Goal: Purchase product/service

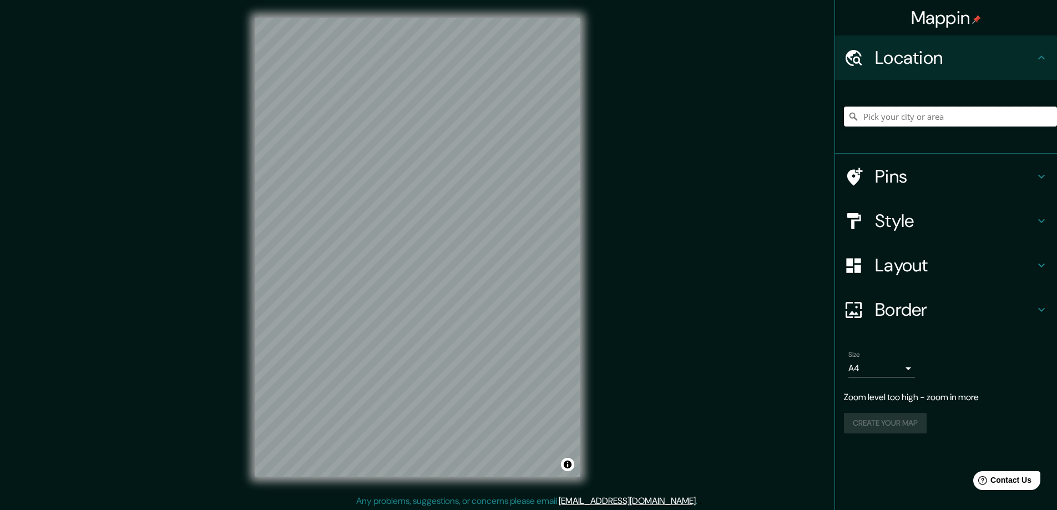
click at [916, 118] on input "Pick your city or area" at bounding box center [950, 117] width 213 height 20
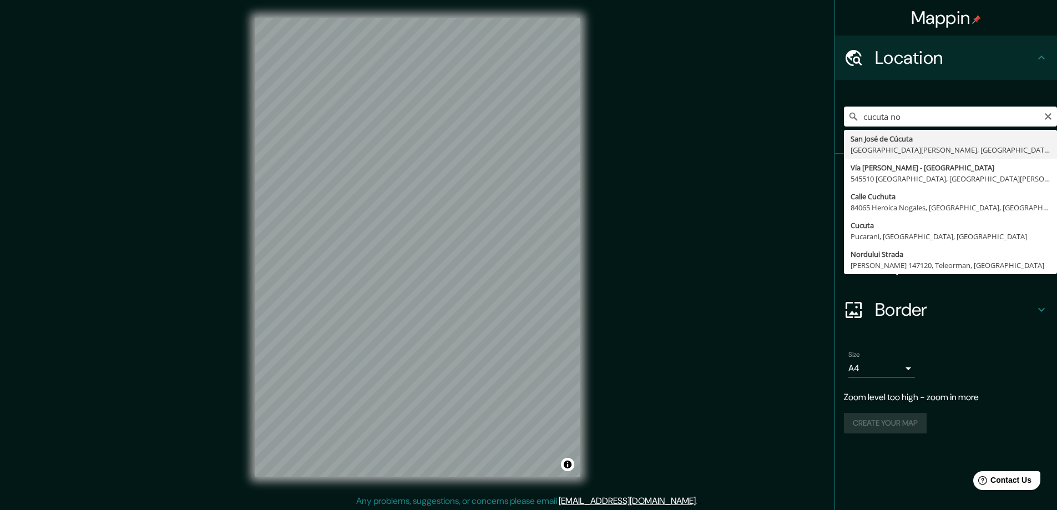
type input "San [PERSON_NAME], [GEOGRAPHIC_DATA][PERSON_NAME], [GEOGRAPHIC_DATA]"
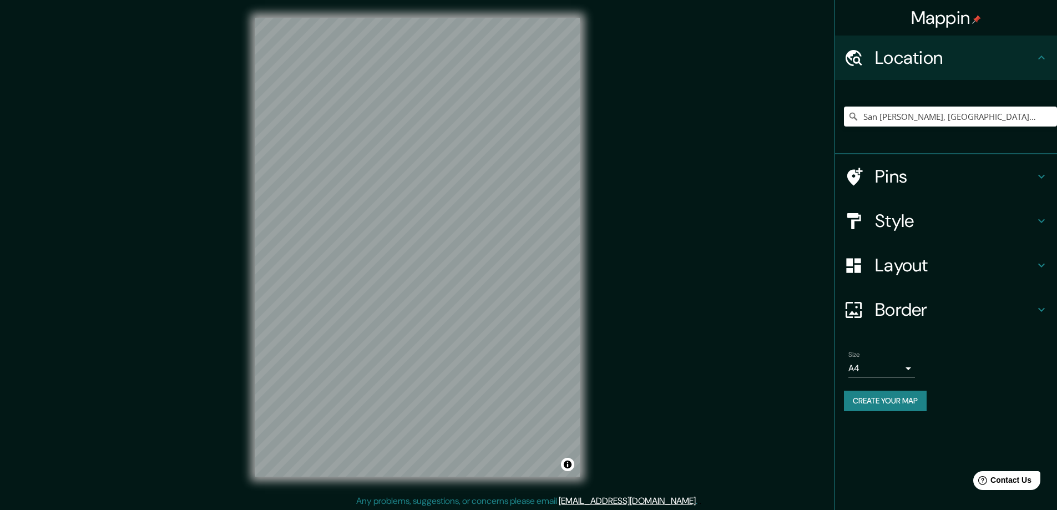
click at [911, 268] on h4 "Layout" at bounding box center [955, 265] width 160 height 22
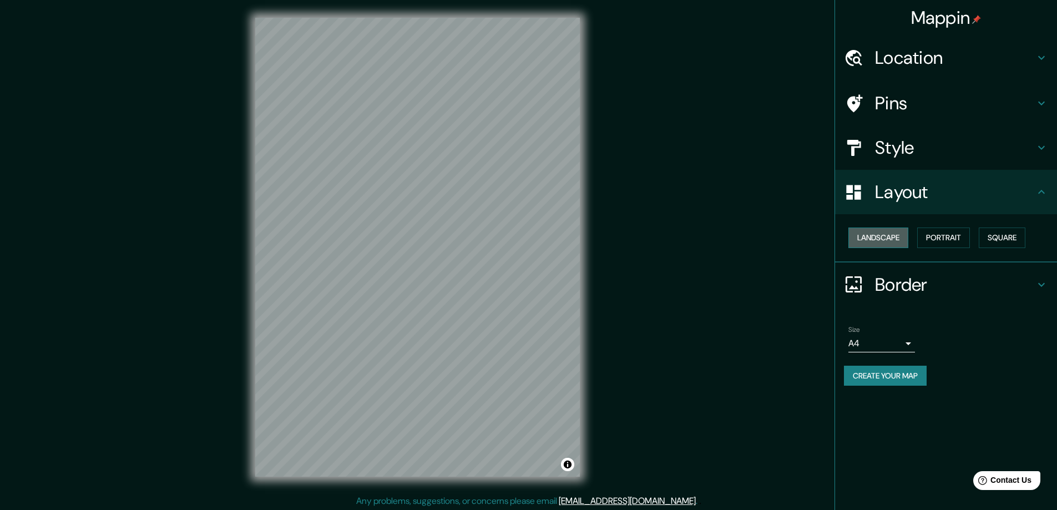
click at [891, 238] on button "Landscape" at bounding box center [879, 238] width 60 height 21
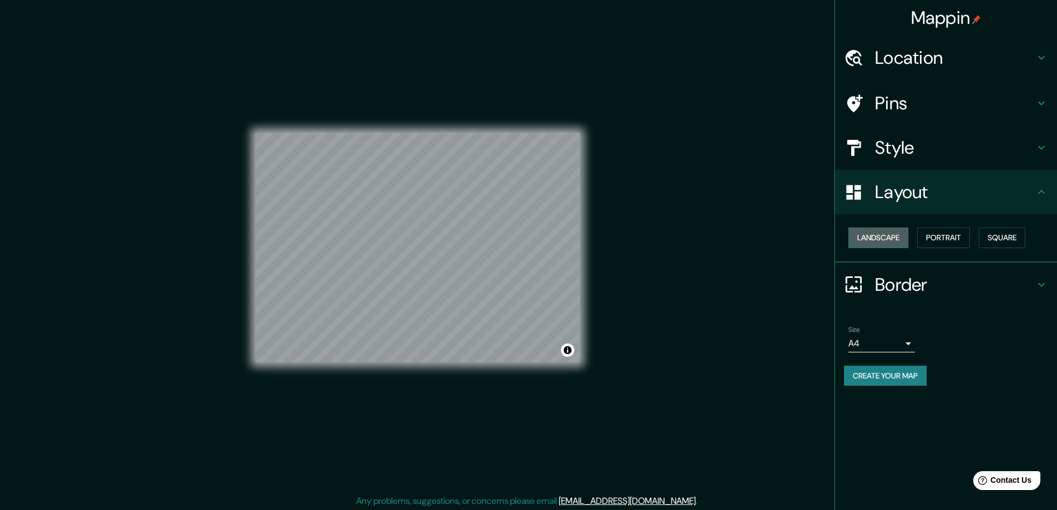
click at [891, 238] on button "Landscape" at bounding box center [879, 238] width 60 height 21
click at [944, 239] on button "Portrait" at bounding box center [944, 238] width 53 height 21
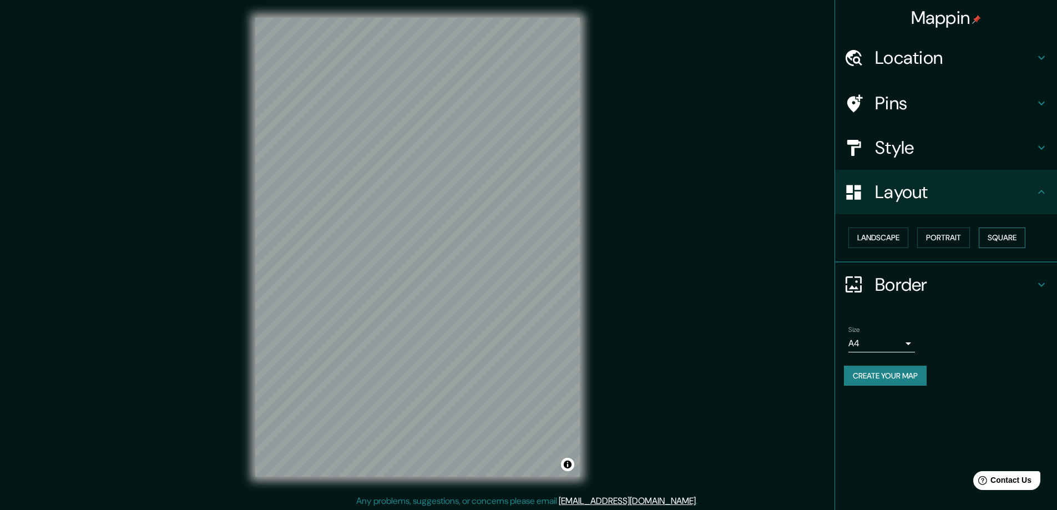
click at [984, 239] on button "Square" at bounding box center [1002, 238] width 47 height 21
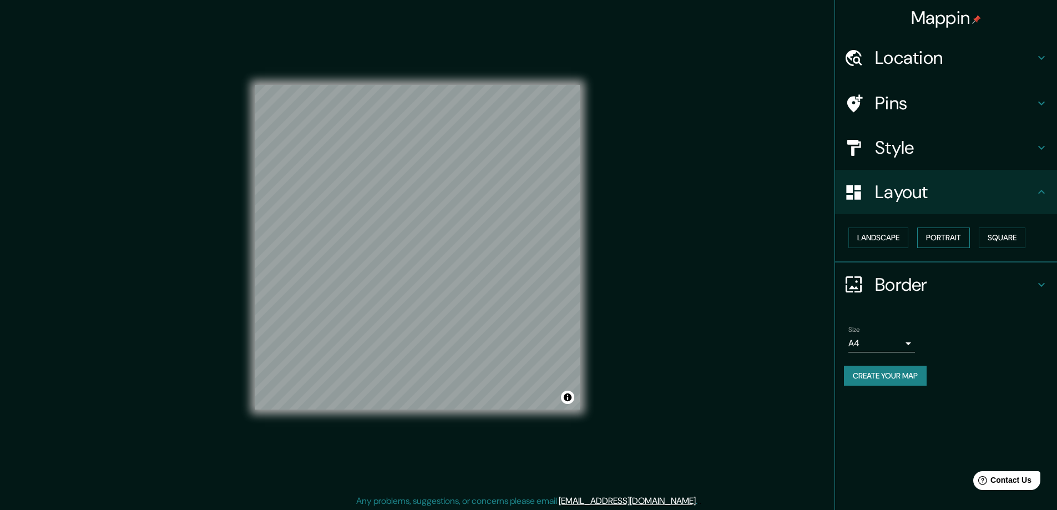
click at [940, 235] on button "Portrait" at bounding box center [944, 238] width 53 height 21
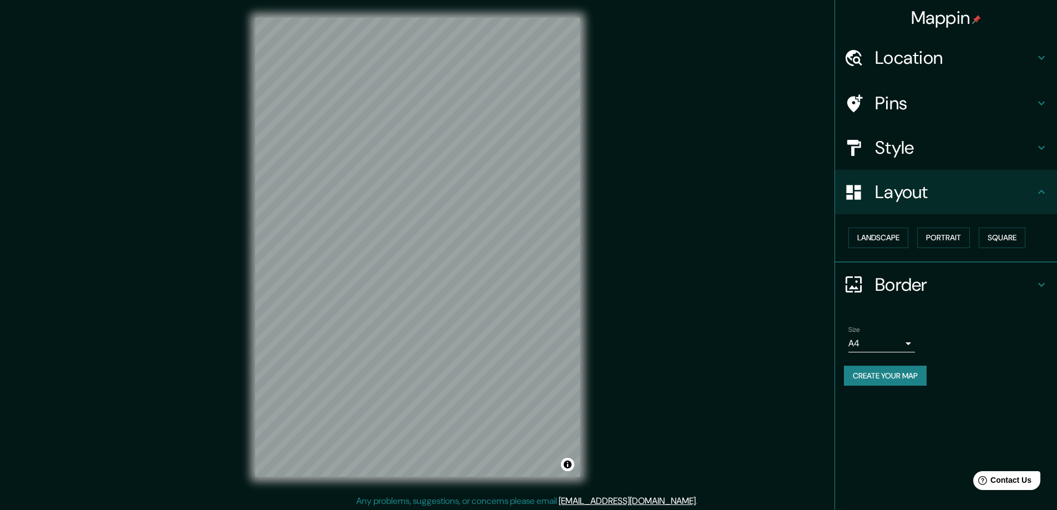
click at [920, 146] on h4 "Style" at bounding box center [955, 148] width 160 height 22
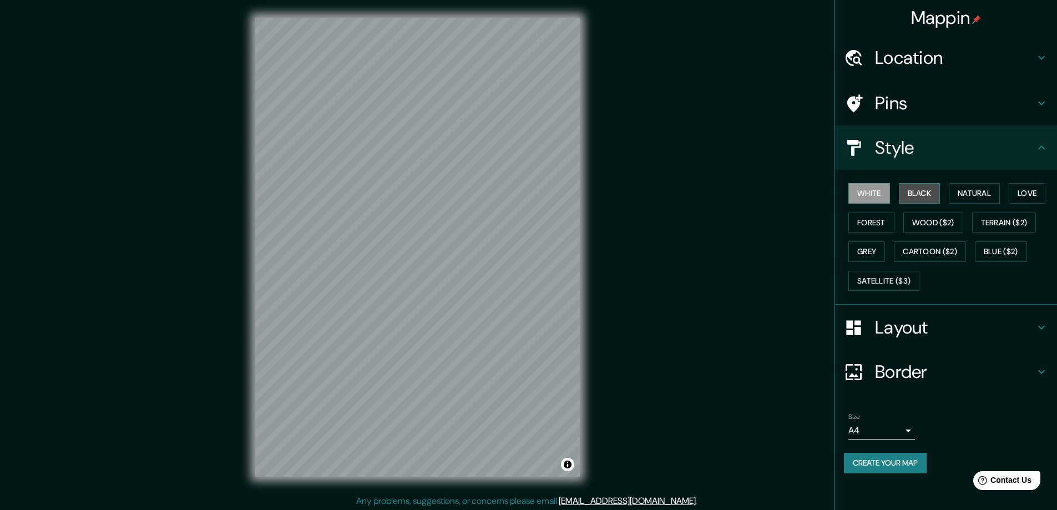
click at [920, 188] on button "Black" at bounding box center [920, 193] width 42 height 21
click at [986, 190] on button "Natural" at bounding box center [974, 193] width 51 height 21
click at [925, 190] on button "Black" at bounding box center [920, 193] width 42 height 21
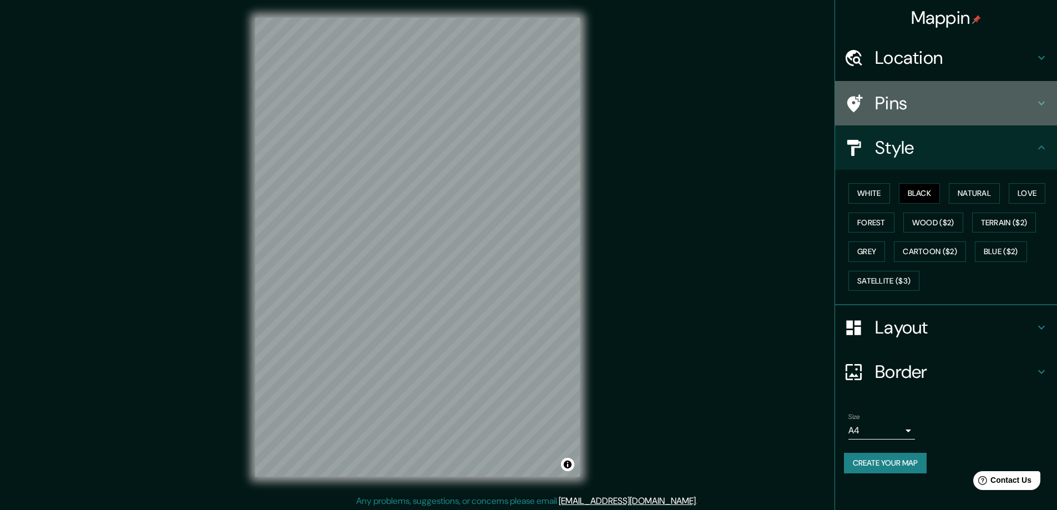
click at [896, 104] on h4 "Pins" at bounding box center [955, 103] width 160 height 22
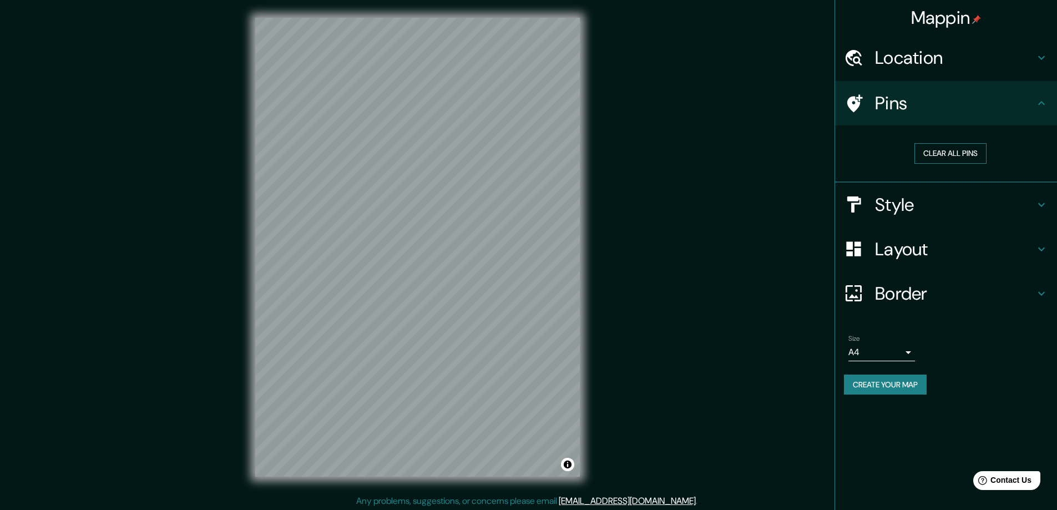
click at [937, 150] on button "Clear all pins" at bounding box center [951, 153] width 72 height 21
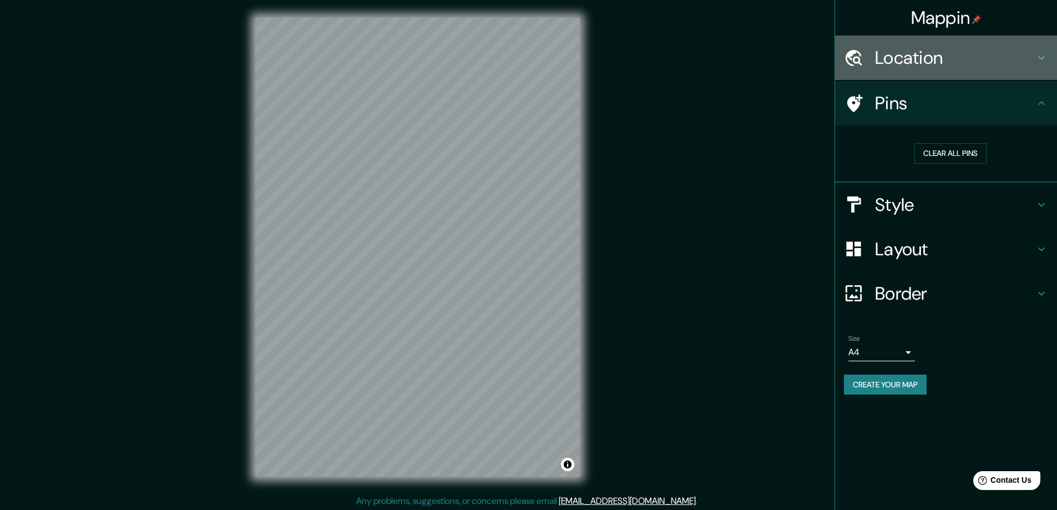
click at [941, 68] on h4 "Location" at bounding box center [955, 58] width 160 height 22
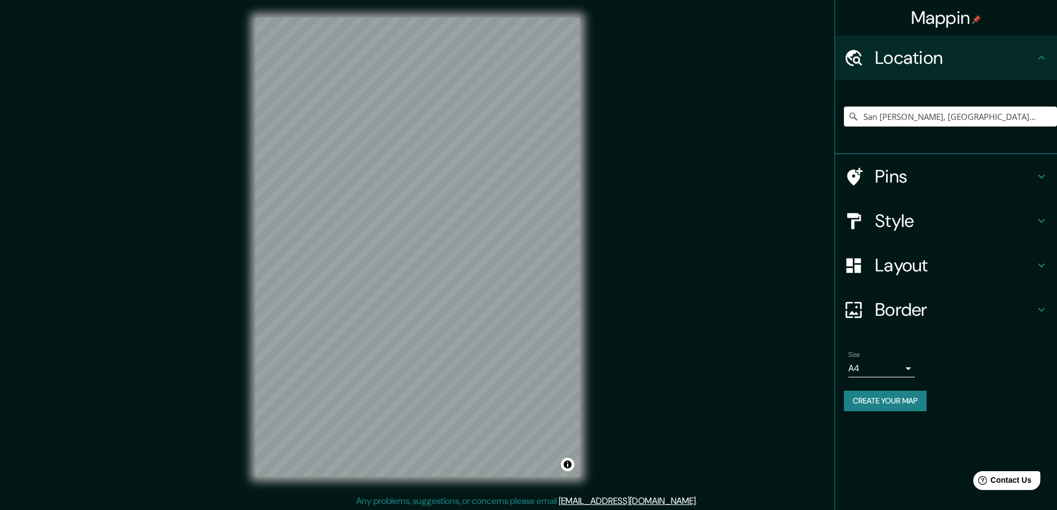
click at [939, 61] on h4 "Location" at bounding box center [955, 58] width 160 height 22
click at [922, 268] on h4 "Layout" at bounding box center [955, 265] width 160 height 22
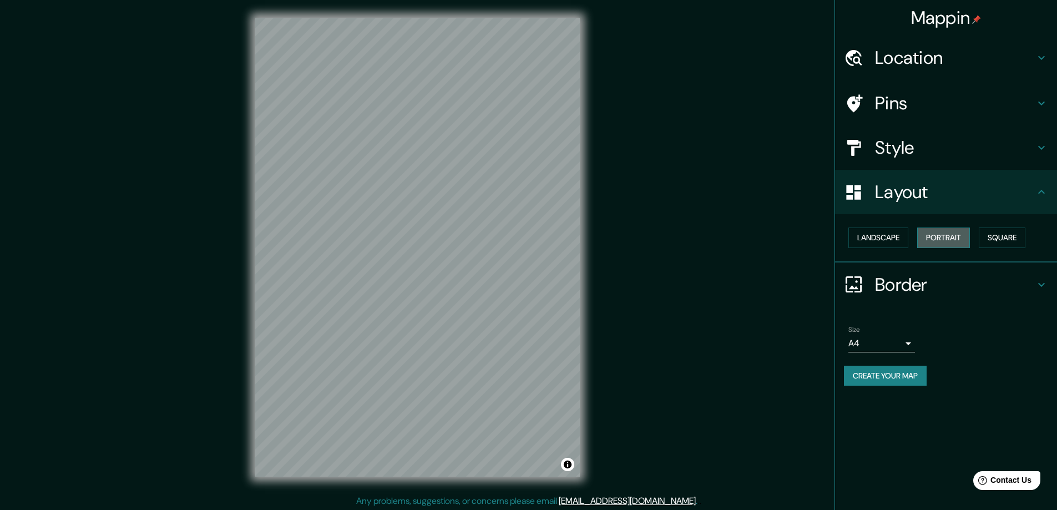
click at [935, 240] on button "Portrait" at bounding box center [944, 238] width 53 height 21
click at [896, 287] on h4 "Border" at bounding box center [955, 285] width 160 height 22
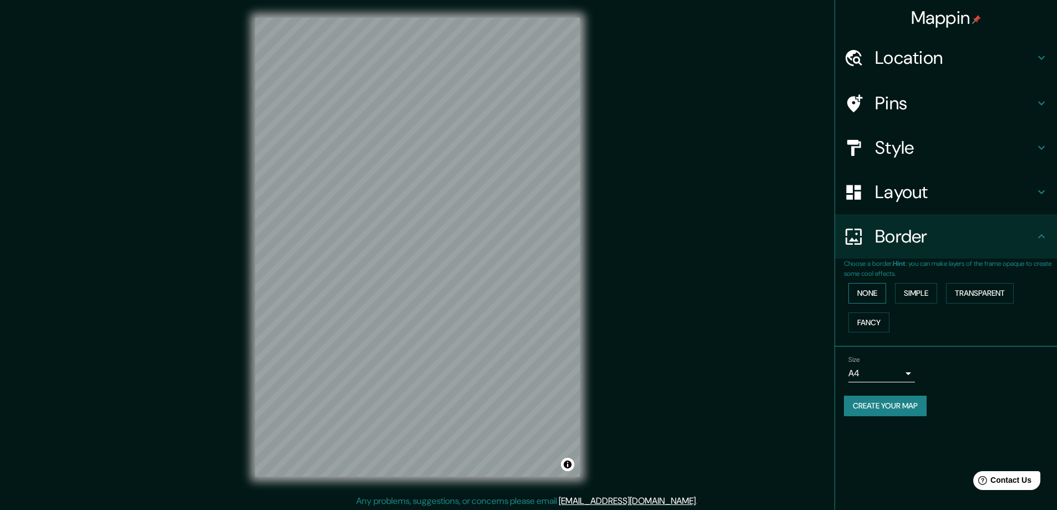
click at [886, 293] on button "None" at bounding box center [868, 293] width 38 height 21
click at [873, 290] on button "None" at bounding box center [868, 293] width 38 height 21
click at [912, 292] on button "Simple" at bounding box center [916, 293] width 42 height 21
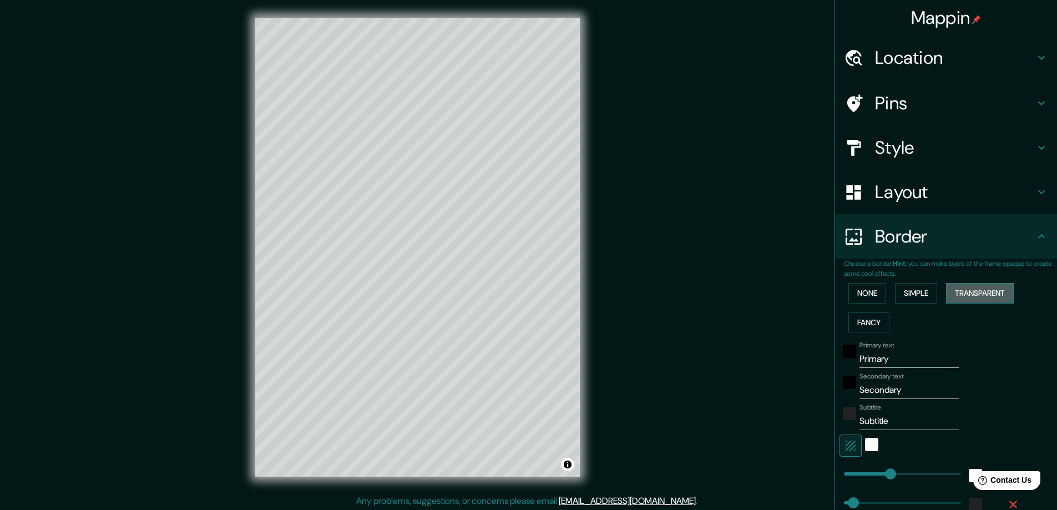
drag, startPoint x: 941, startPoint y: 297, endPoint x: 948, endPoint y: 297, distance: 6.1
click at [946, 297] on button "Transparent" at bounding box center [980, 293] width 68 height 21
click at [849, 322] on button "Fancy" at bounding box center [869, 323] width 41 height 21
click at [865, 285] on button "None" at bounding box center [868, 293] width 38 height 21
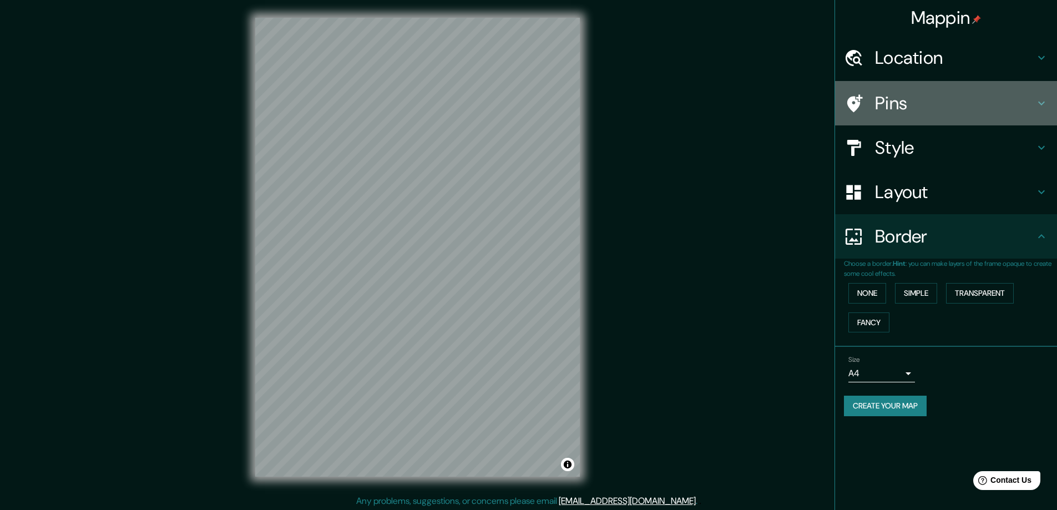
click at [910, 117] on div "Pins" at bounding box center [946, 103] width 222 height 44
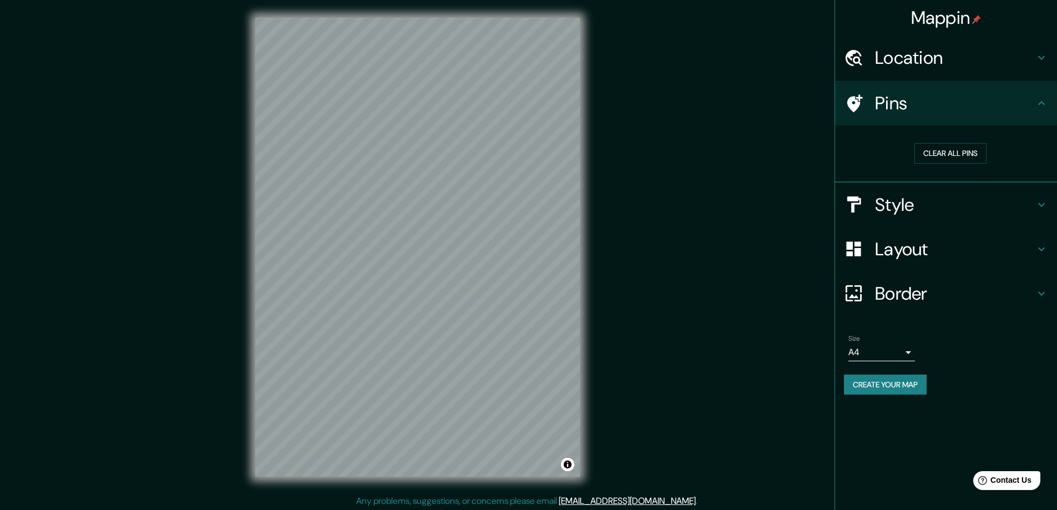
click at [894, 203] on h4 "Style" at bounding box center [955, 205] width 160 height 22
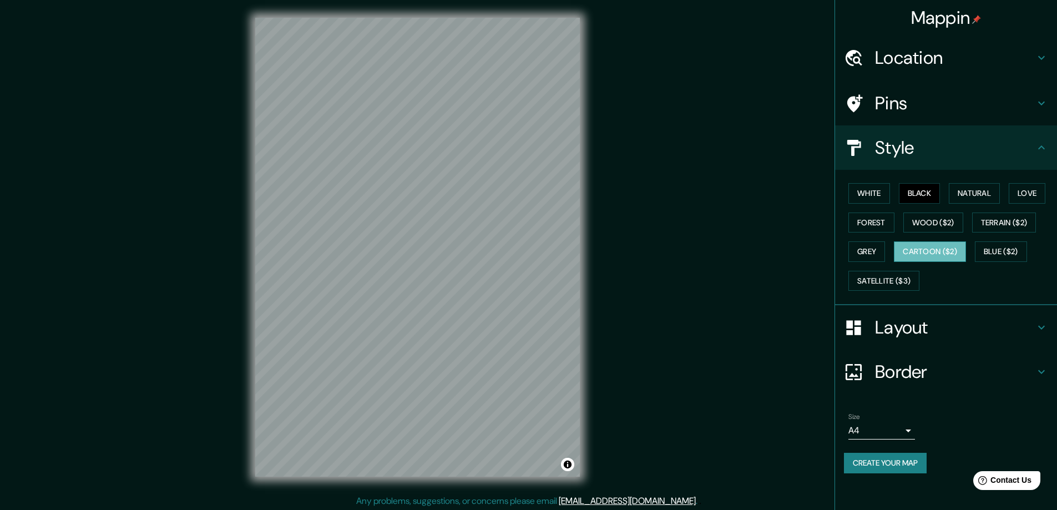
click at [947, 248] on button "Cartoon ($2)" at bounding box center [930, 251] width 72 height 21
click at [946, 220] on button "Wood ($2)" at bounding box center [934, 223] width 60 height 21
click at [926, 186] on button "Black" at bounding box center [920, 193] width 42 height 21
click at [945, 222] on button "Wood ($2)" at bounding box center [934, 223] width 60 height 21
click at [935, 202] on button "Black" at bounding box center [920, 193] width 42 height 21
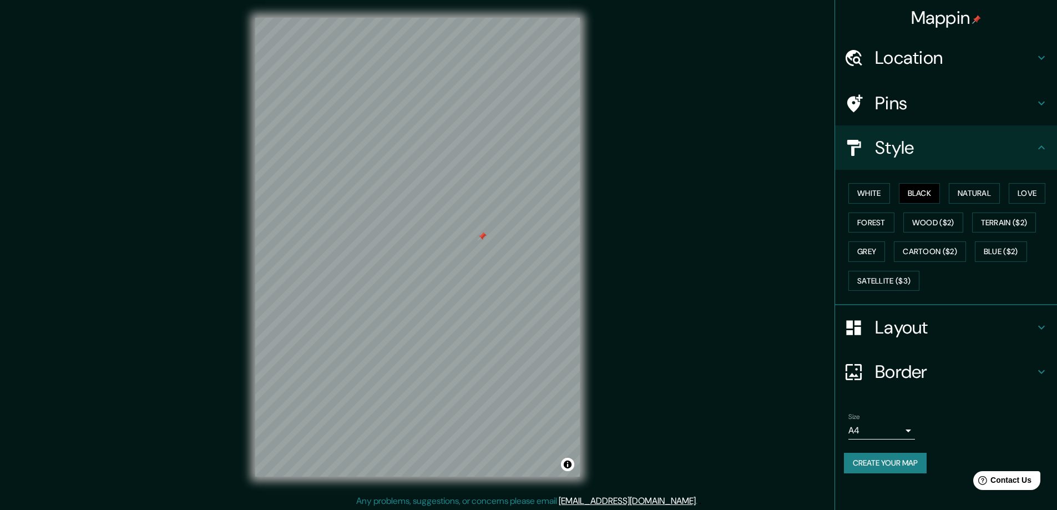
click at [478, 240] on div at bounding box center [482, 236] width 9 height 9
